Goal: Transaction & Acquisition: Purchase product/service

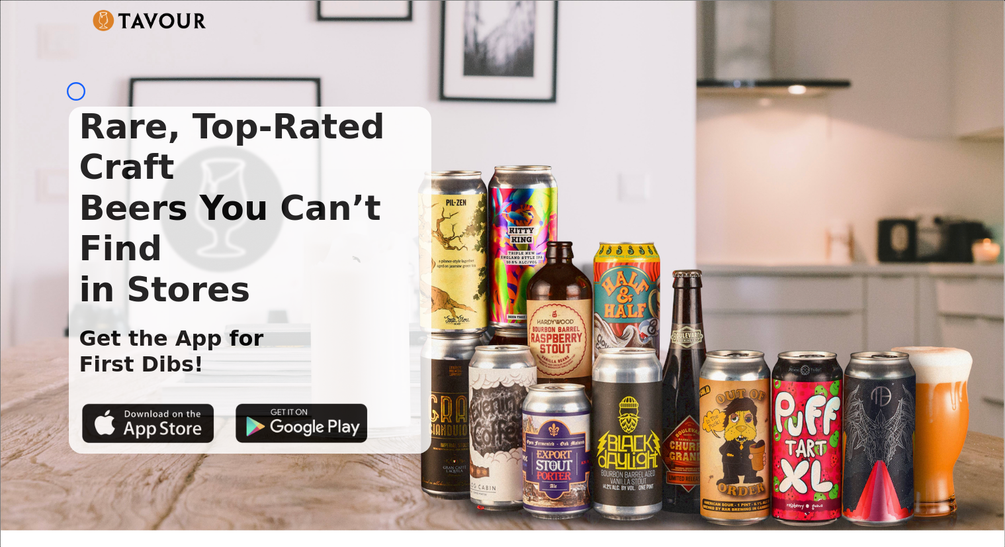
click at [76, 91] on div "Rare, Top-Rated Craft Beers You Can’t Find in Stores Get the App for First Dibs!" at bounding box center [492, 254] width 847 height 400
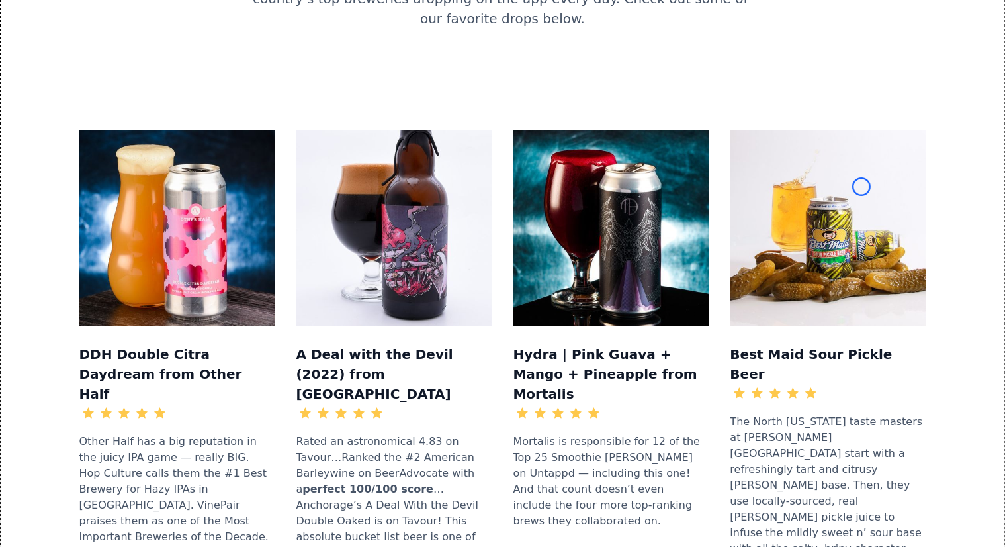
scroll to position [1384, 0]
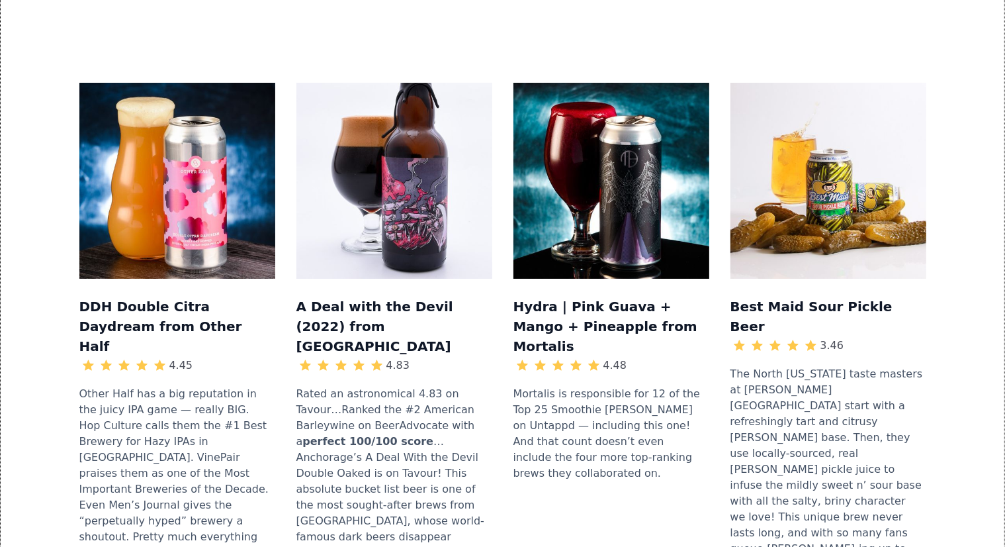
click at [76, 91] on div "DDH Double Citra Daydream from Other Half 4.45 Other Half has a big reputation …" at bounding box center [503, 343] width 962 height 606
click at [85, 118] on img at bounding box center [177, 181] width 196 height 196
click at [120, 104] on img at bounding box center [177, 181] width 196 height 196
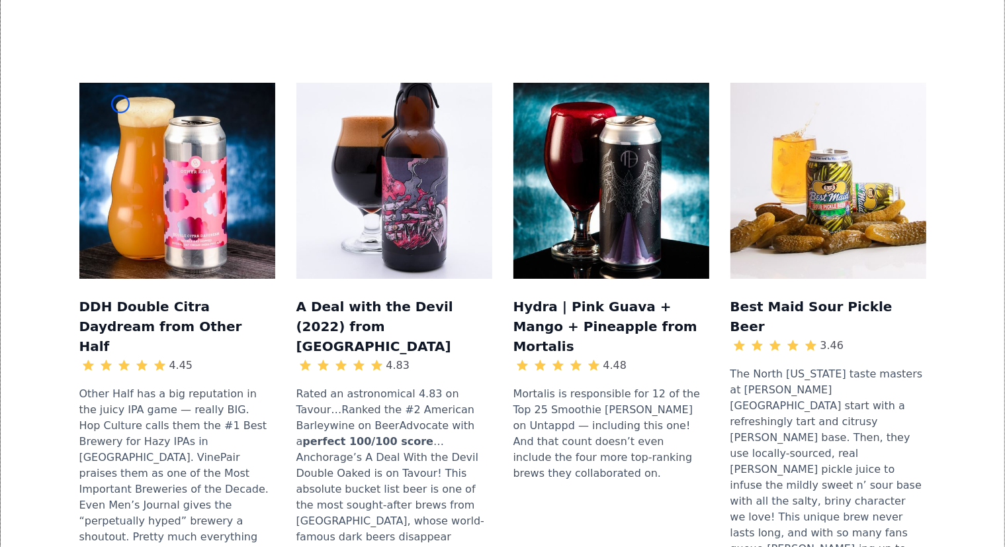
scroll to position [292, 0]
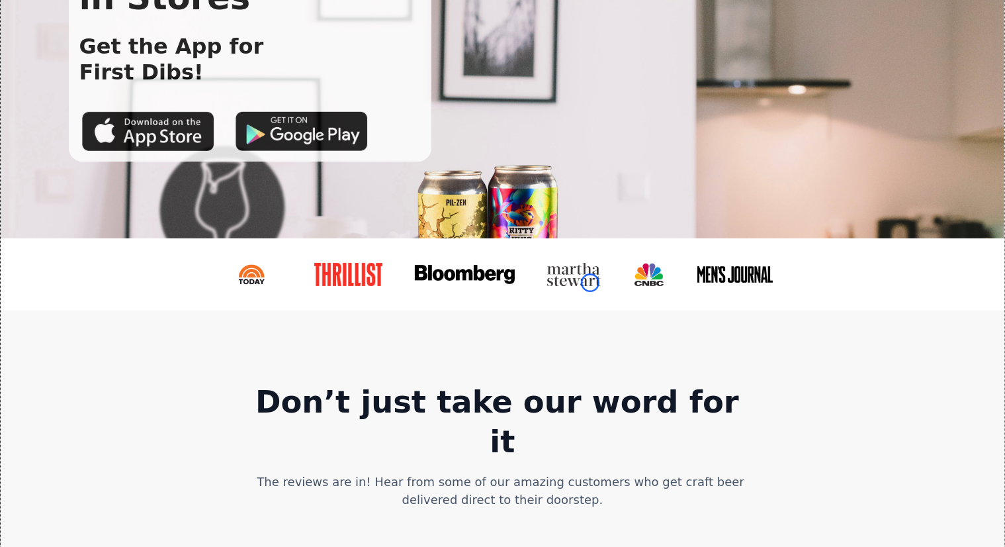
click at [590, 283] on img at bounding box center [574, 274] width 57 height 23
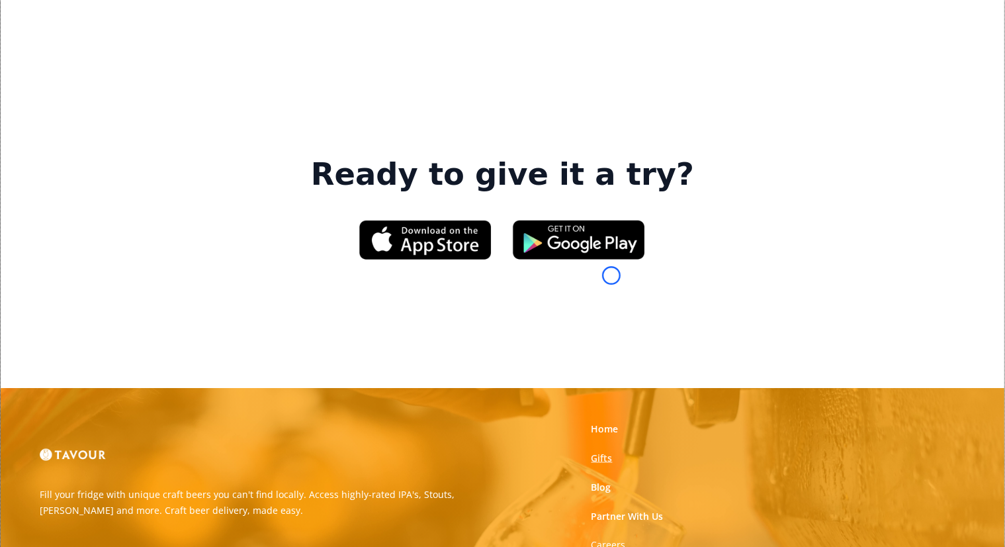
click at [612, 451] on link "Gifts" at bounding box center [602, 457] width 21 height 13
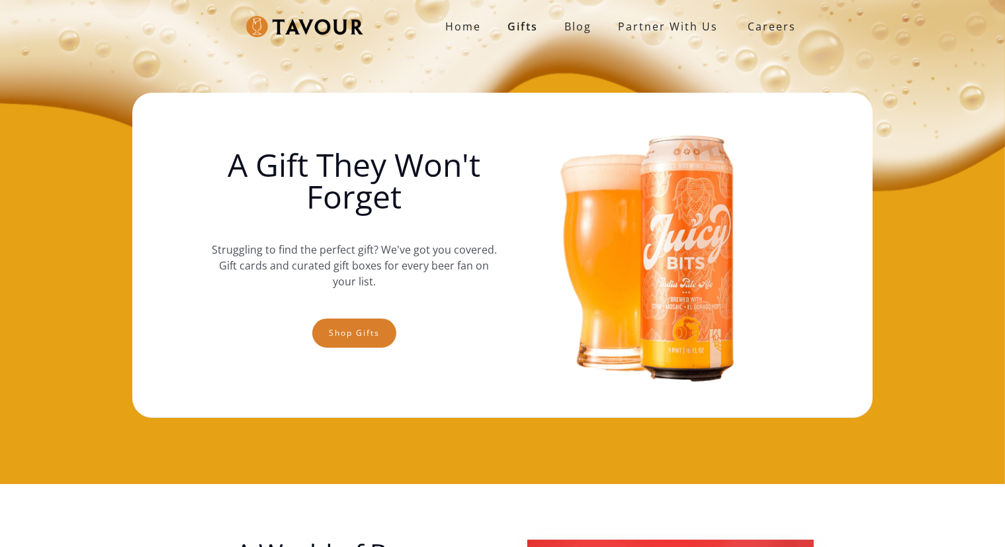
click at [612, 275] on img at bounding box center [651, 255] width 286 height 298
click at [130, 126] on div "Home Gifts Blog partner with us SIGN UP Careers A Gift They Won't Forget Strugg…" at bounding box center [502, 242] width 1005 height 484
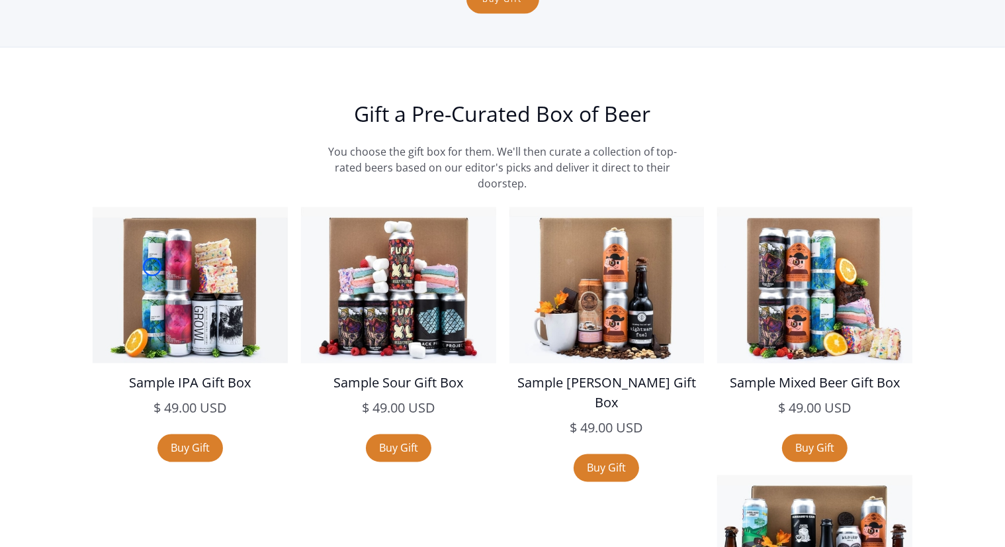
scroll to position [2242, 0]
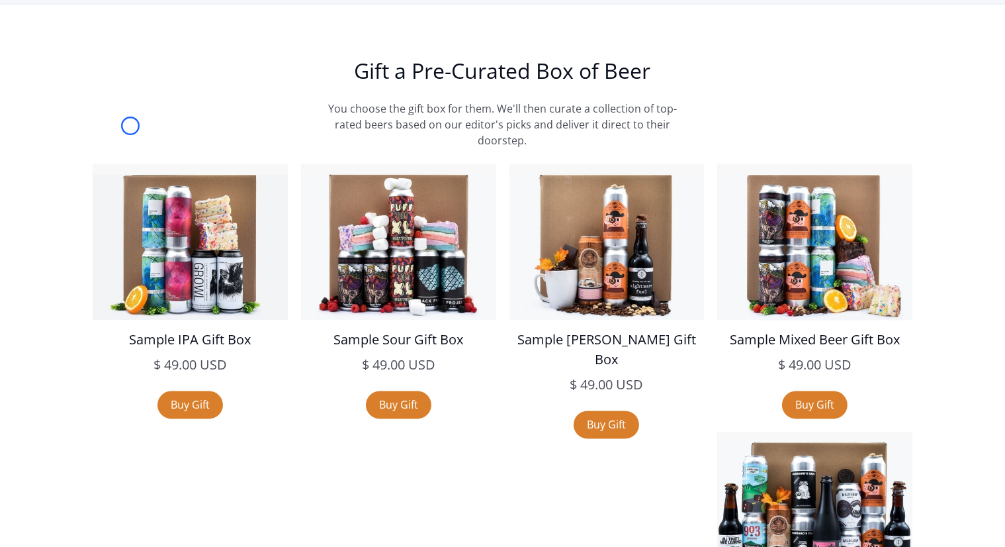
click at [130, 126] on section "Gift a Pre-Curated Box of Beer You choose the gift box for them. We'll then cur…" at bounding box center [502, 513] width 1005 height 1017
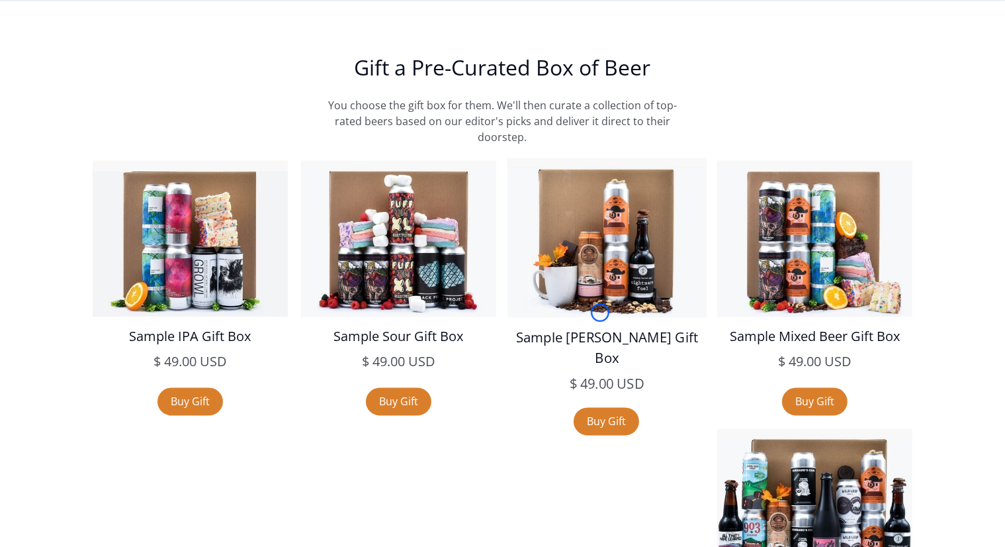
click at [600, 312] on img at bounding box center [607, 238] width 199 height 160
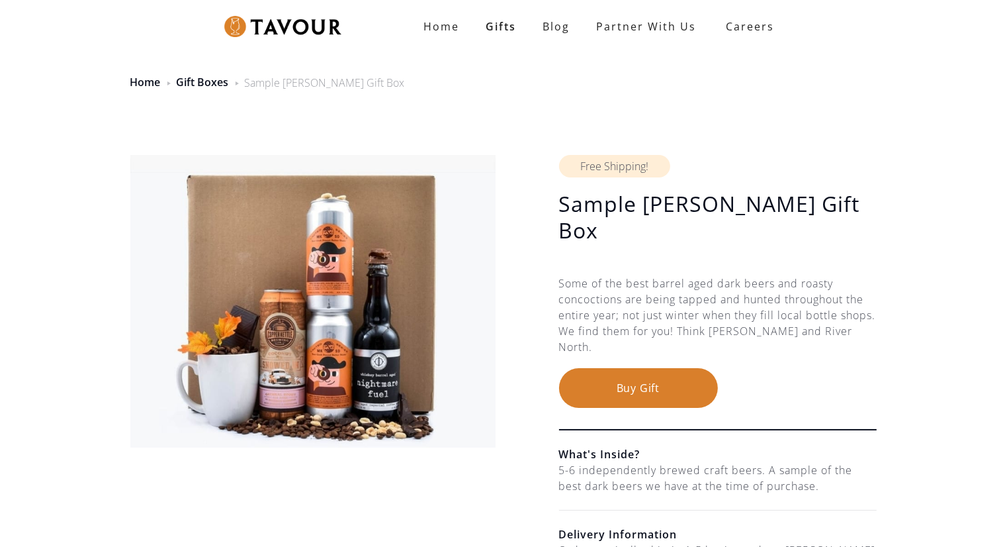
click at [600, 312] on div "Some of the best barrel aged dark beers and roasty concoctions are being tapped…" at bounding box center [718, 321] width 318 height 93
click at [66, 70] on div "Home Gift Boxes Sample Stout Gift Box" at bounding box center [502, 74] width 1005 height 65
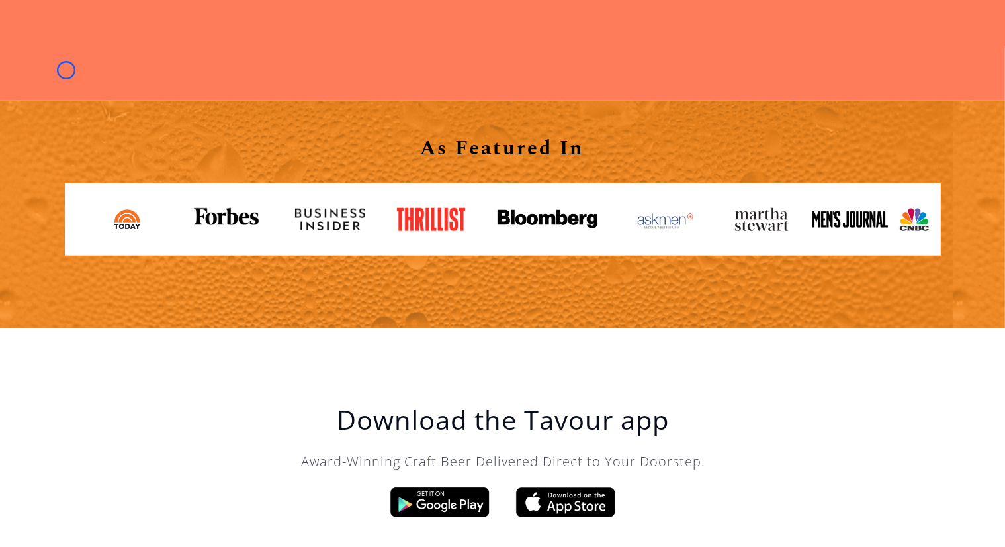
scroll to position [1323, 0]
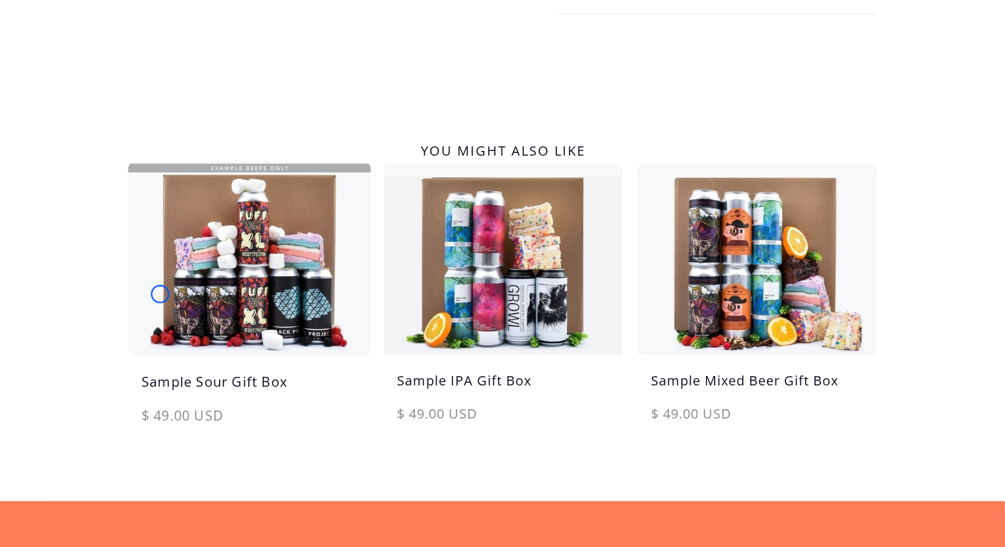
click at [160, 294] on img at bounding box center [249, 258] width 250 height 201
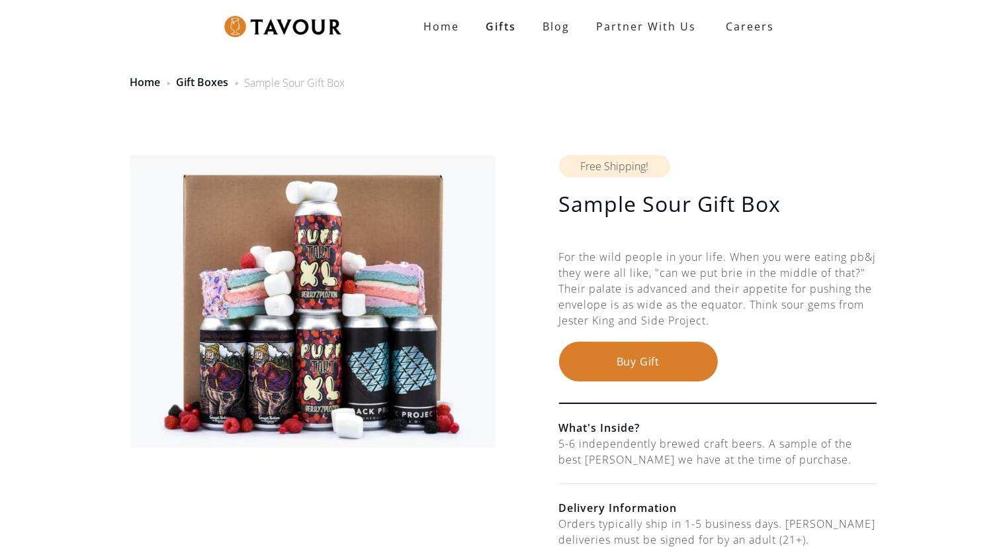
click at [160, 294] on img at bounding box center [313, 301] width 366 height 293
click at [85, 72] on div "Home Gift Boxes Sample Sour Gift Box" at bounding box center [502, 74] width 1005 height 65
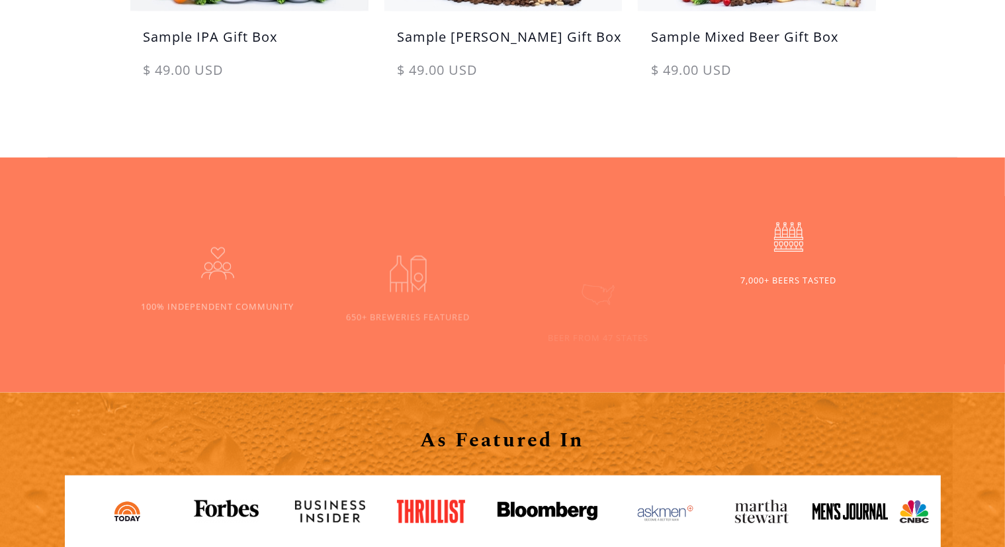
scroll to position [1075, 0]
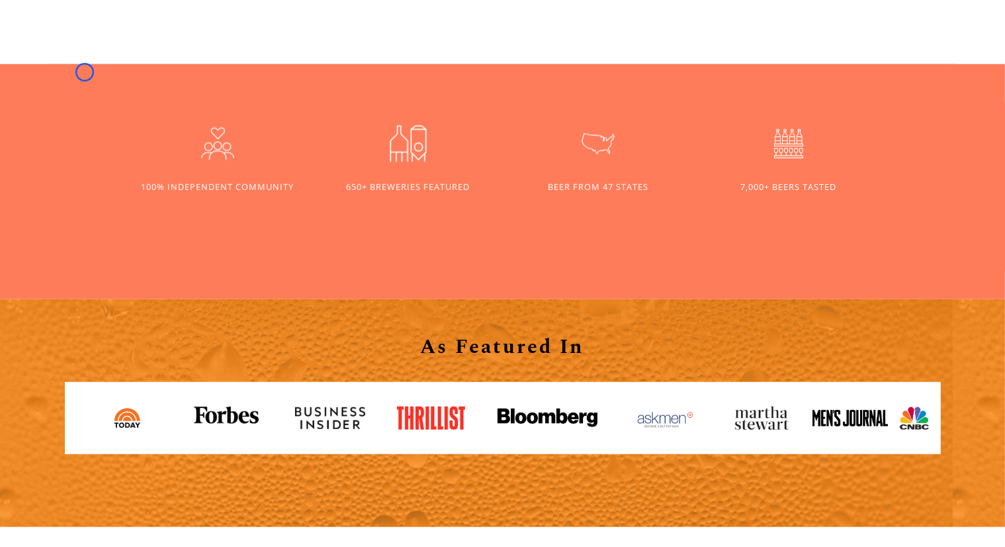
click at [85, 72] on div "650+ BREWERIES FEATURED 100% INDEPENDENT COMMUNITY BEER FROM 47 STATES 7,000+ B…" at bounding box center [502, 181] width 1005 height 235
